Goal: Transaction & Acquisition: Download file/media

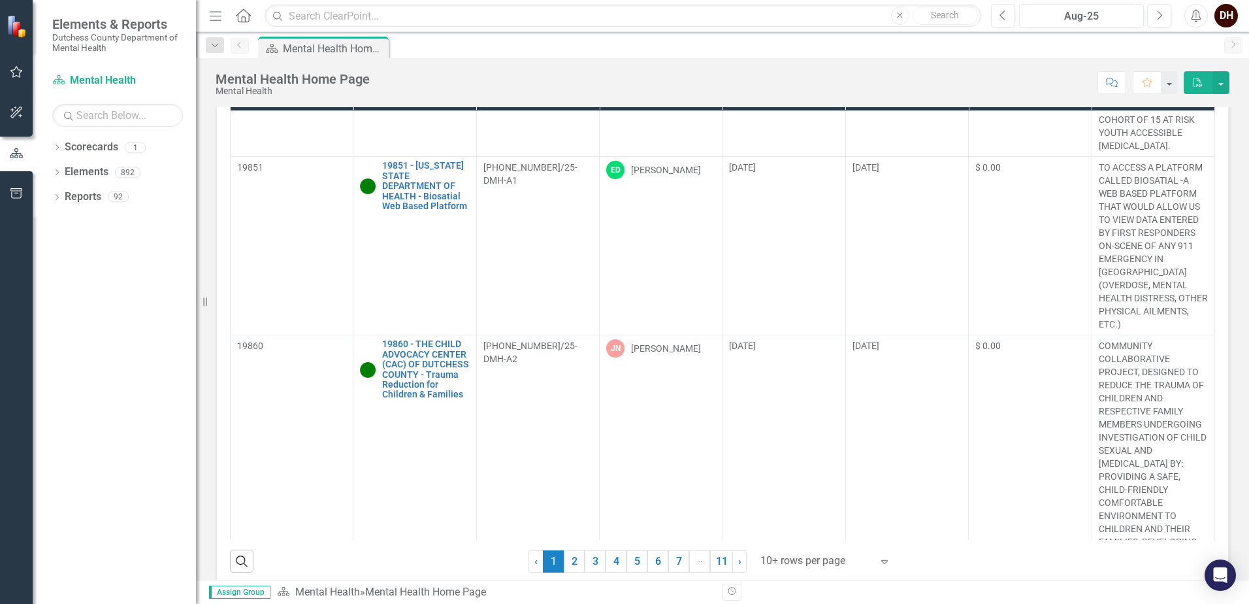
scroll to position [131, 0]
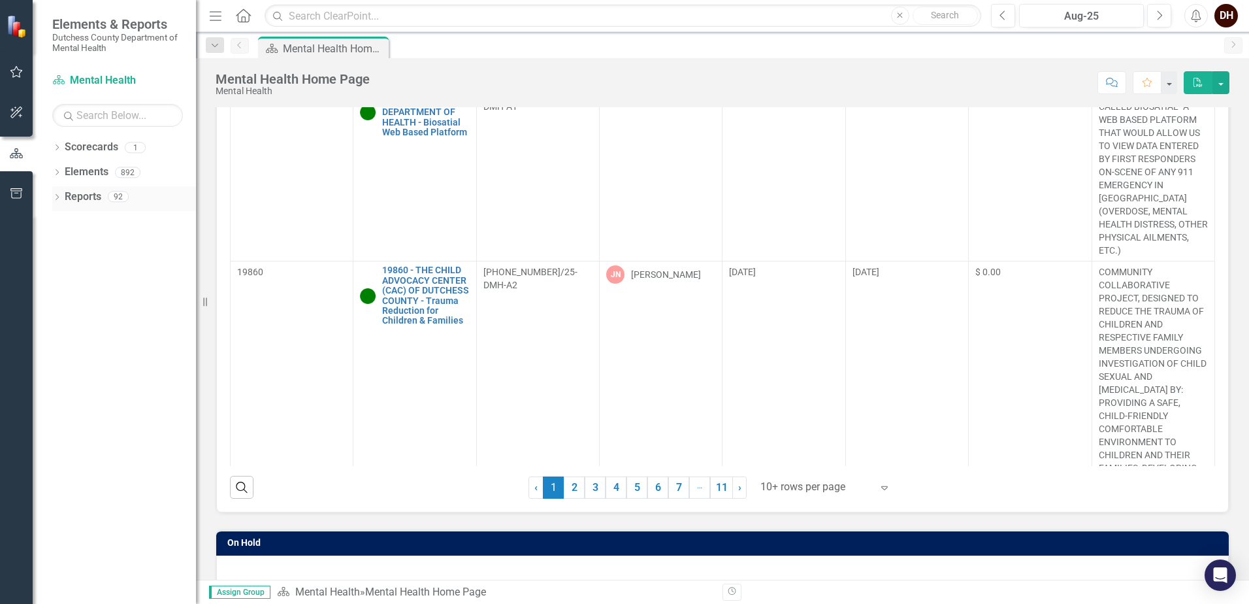
click at [78, 199] on link "Reports" at bounding box center [83, 196] width 37 height 15
click at [59, 198] on icon "Dropdown" at bounding box center [56, 198] width 9 height 7
click at [65, 313] on div "Dropdown" at bounding box center [62, 317] width 9 height 11
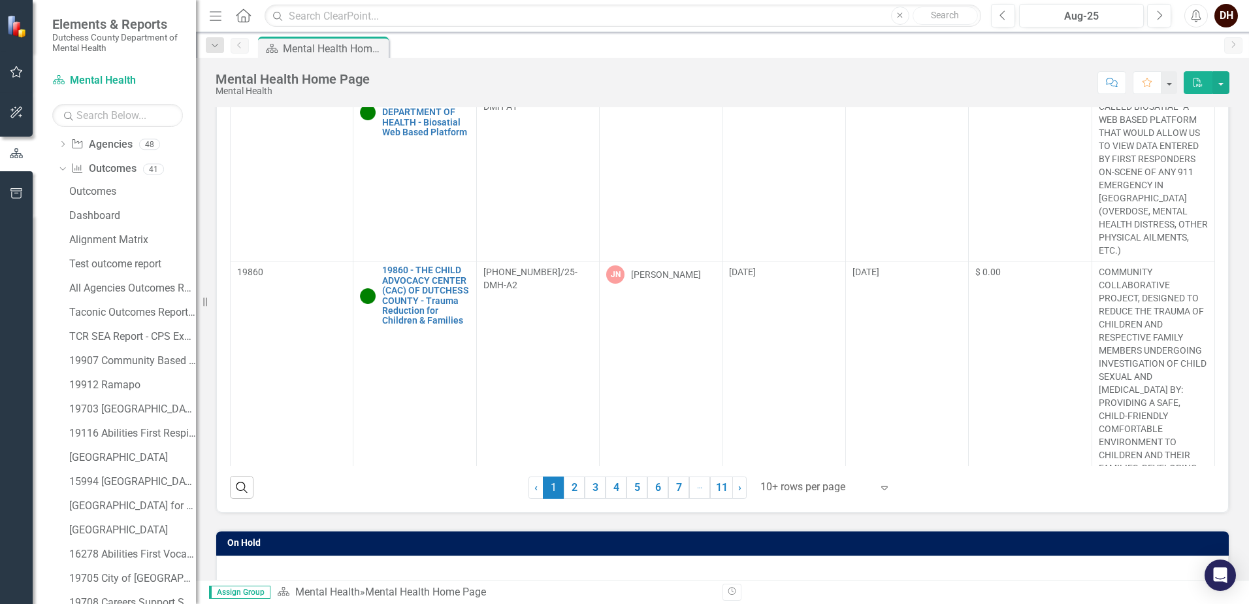
scroll to position [0, 0]
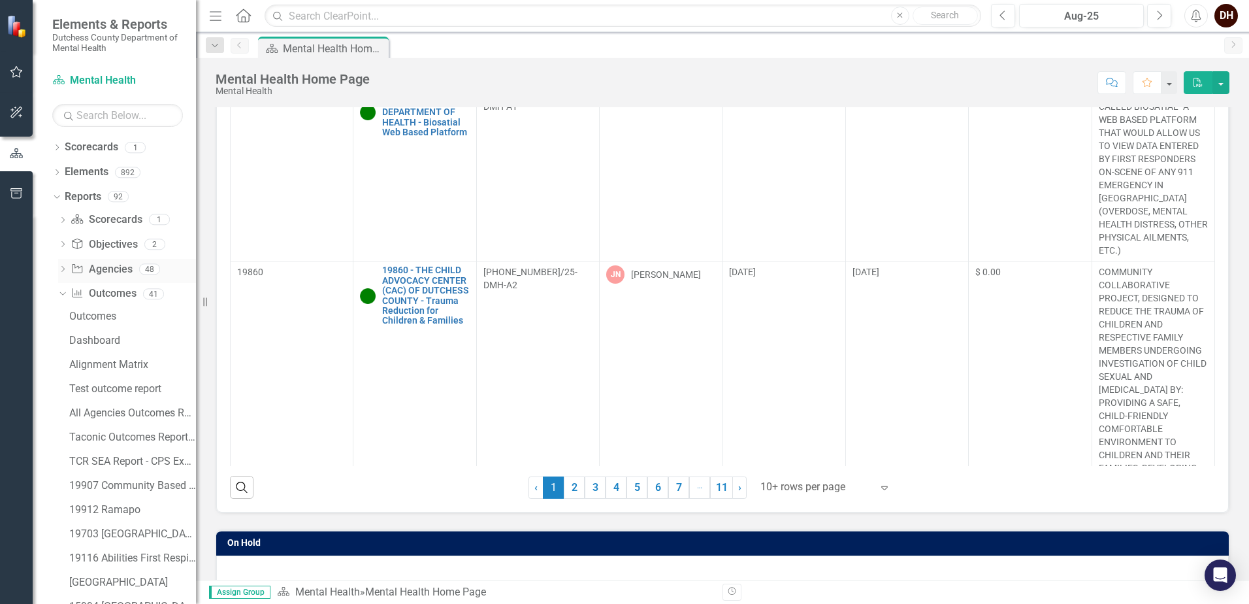
click at [64, 268] on icon "Dropdown" at bounding box center [62, 270] width 9 height 7
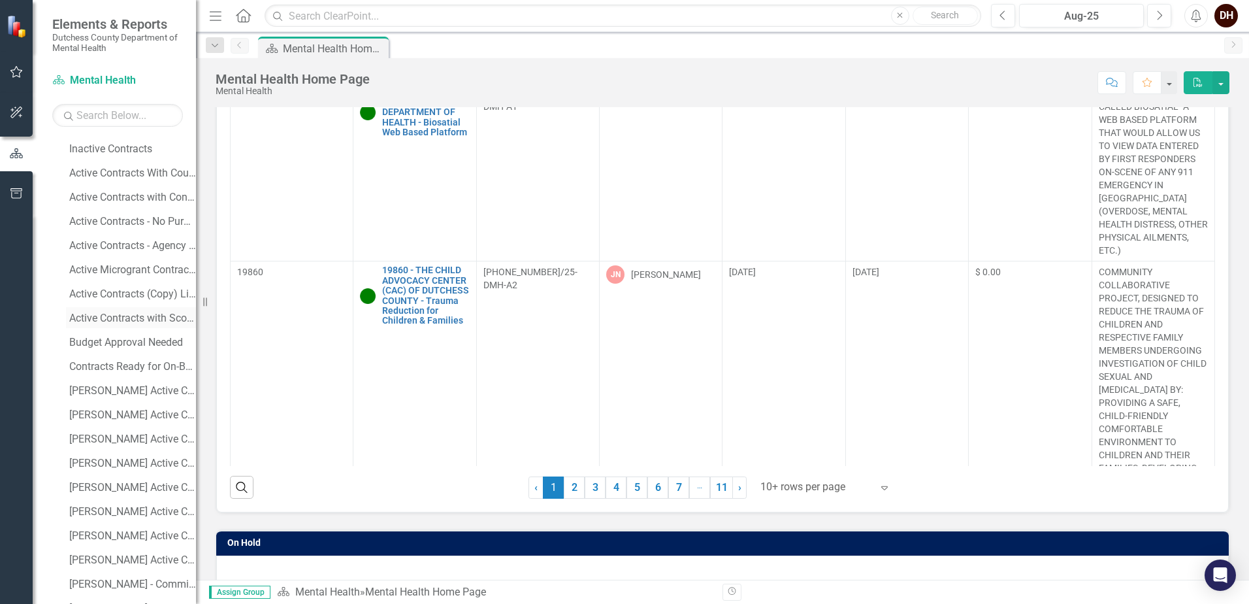
scroll to position [196, 0]
click at [112, 385] on div "[PERSON_NAME] Active Contracts" at bounding box center [132, 386] width 127 height 12
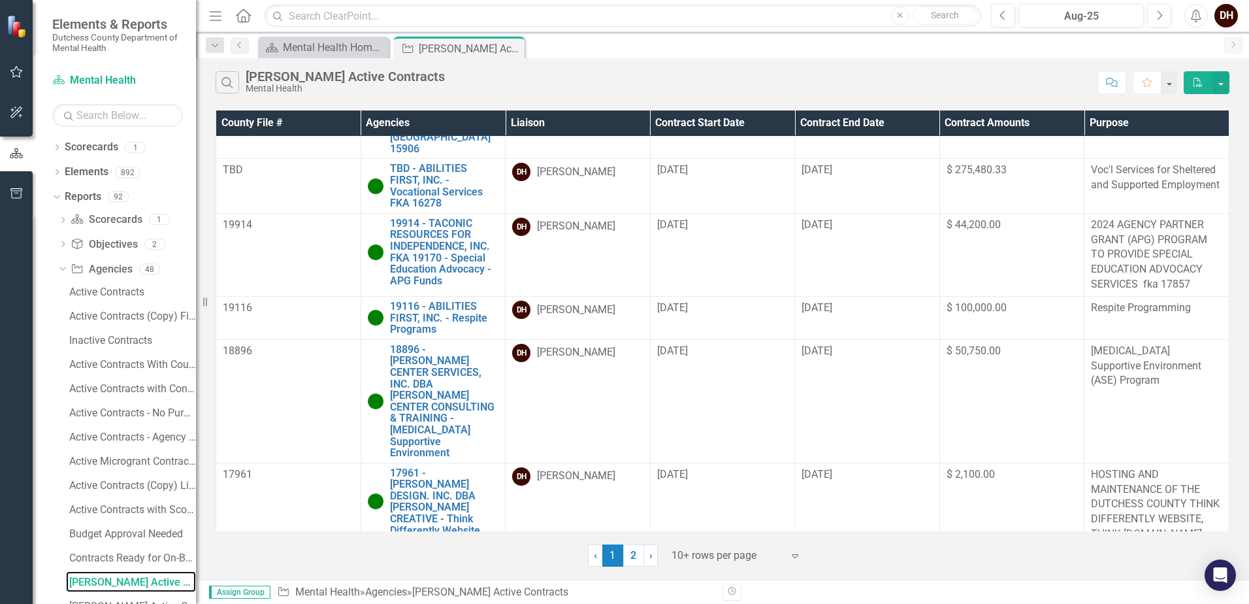
scroll to position [616, 0]
click at [633, 555] on link "2" at bounding box center [633, 555] width 21 height 22
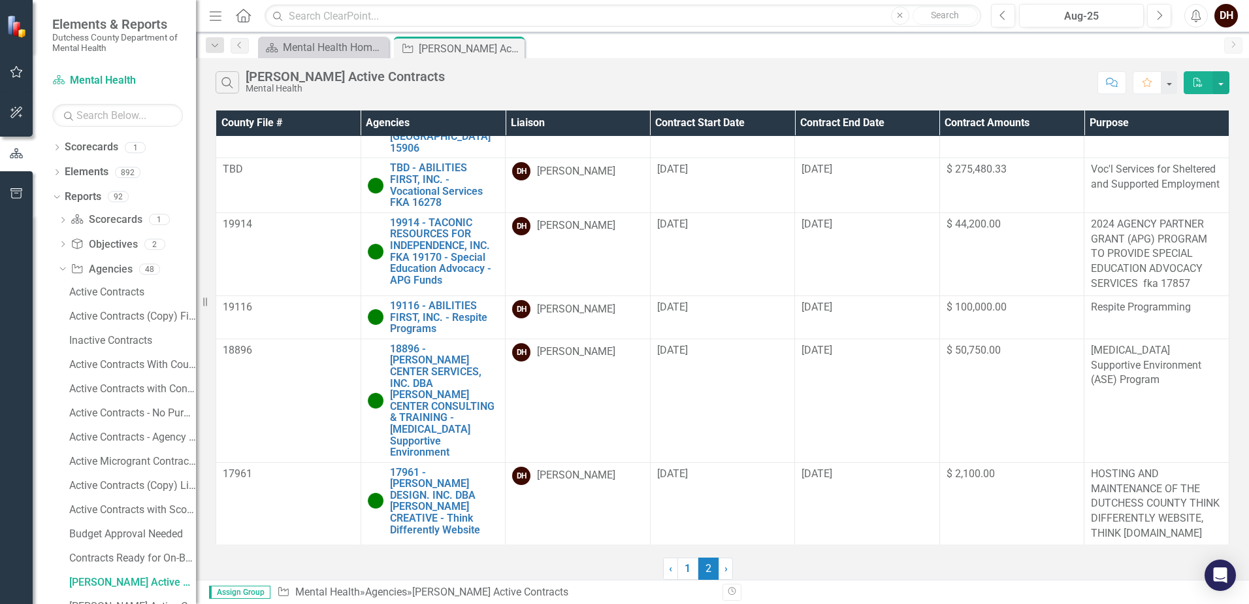
scroll to position [0, 0]
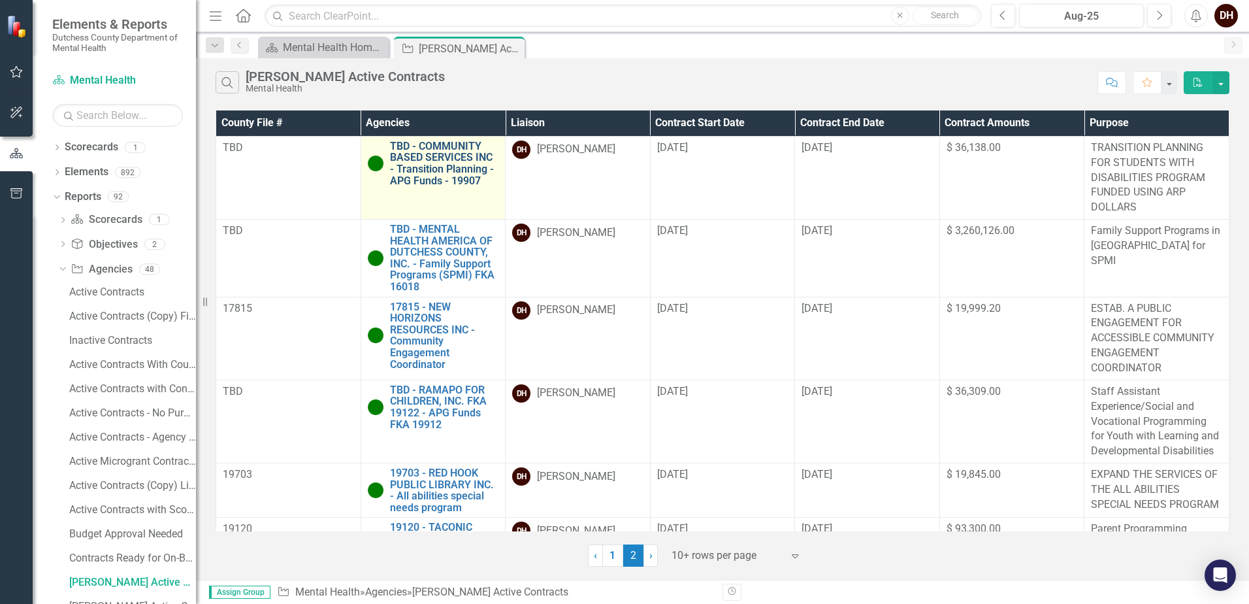
click at [435, 160] on link "TBD - COMMUNITY BASED SERVICES INC - Transition Planning - APG Funds - 19907" at bounding box center [444, 163] width 109 height 46
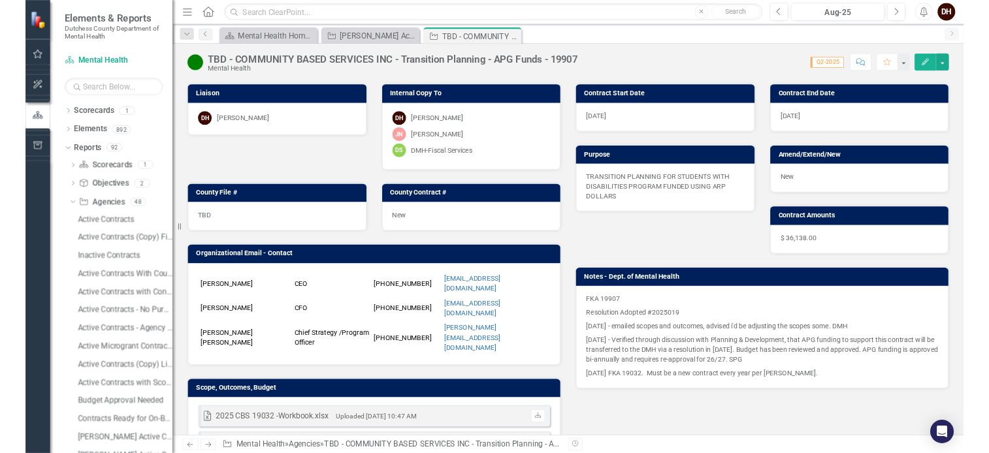
scroll to position [261, 0]
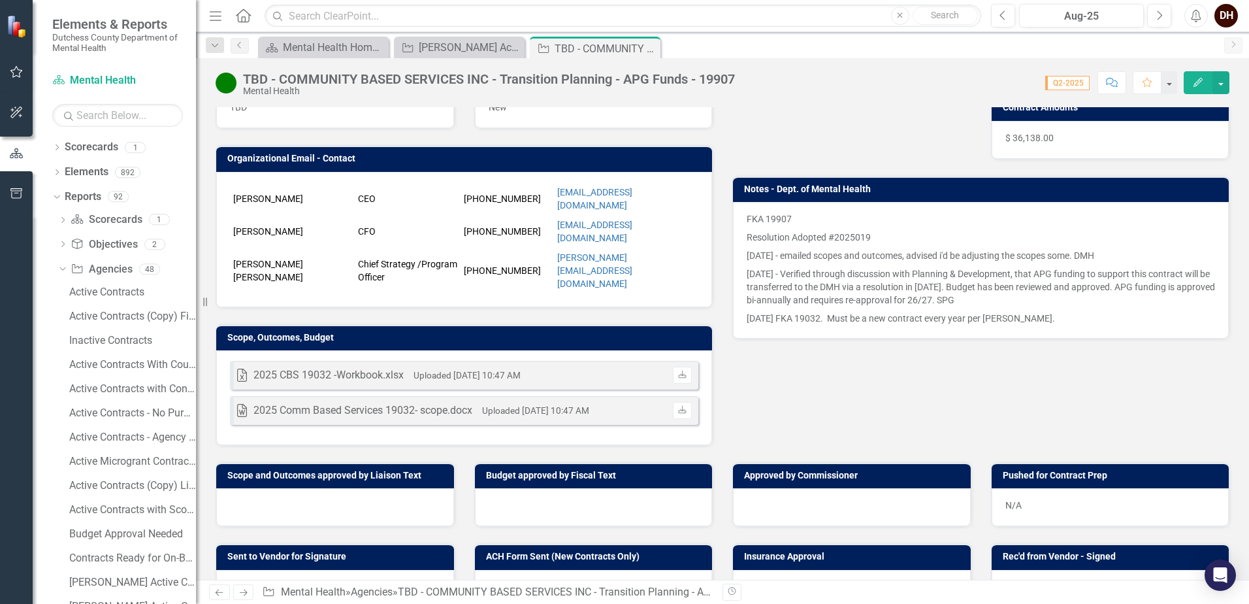
click at [397, 403] on div "2025 Comm Based Services 19032- scope.docx" at bounding box center [363, 410] width 219 height 15
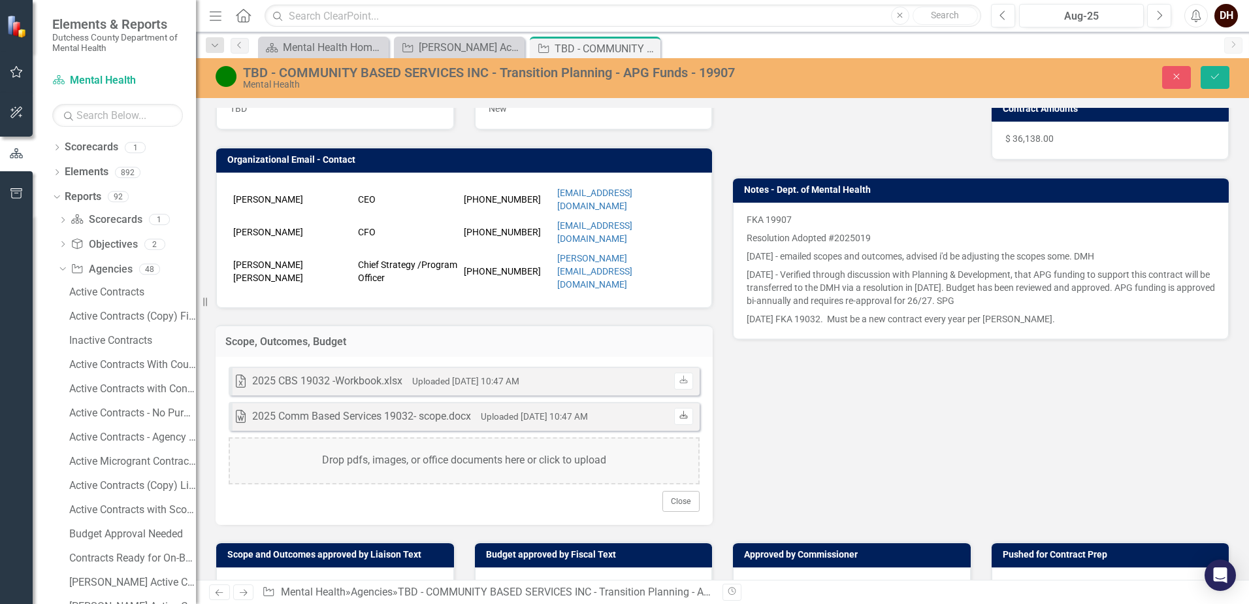
click at [683, 412] on icon "Download" at bounding box center [684, 416] width 10 height 8
click at [680, 376] on icon "Download" at bounding box center [684, 380] width 10 height 8
